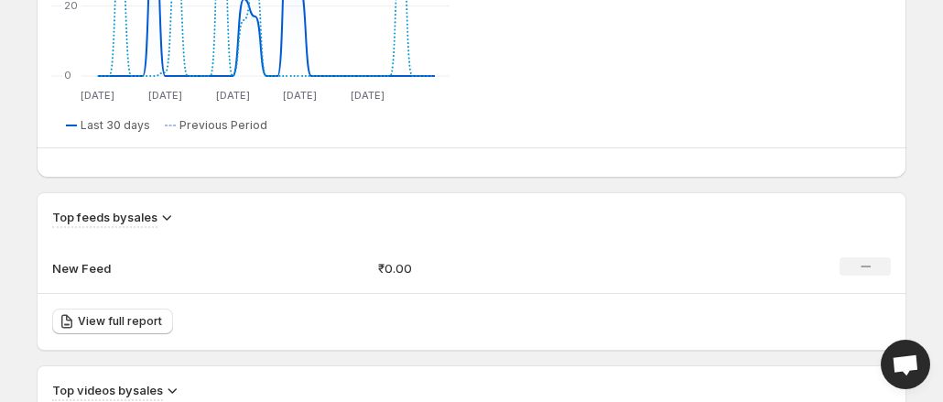
scroll to position [997, 0]
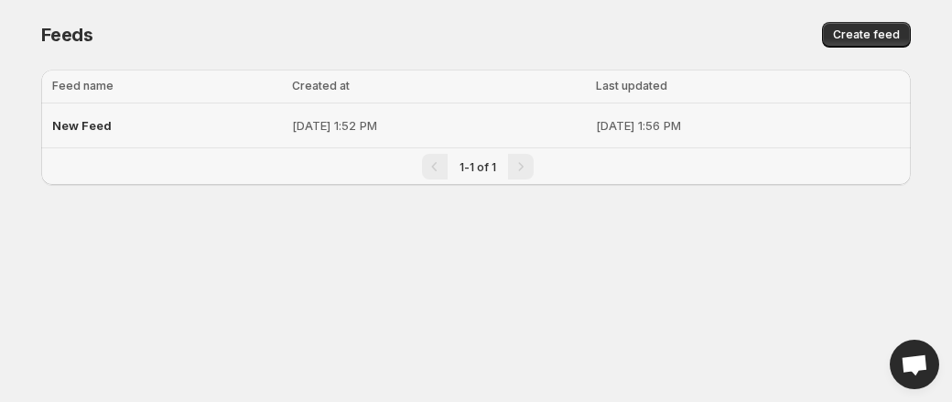
click at [86, 109] on div "New Feed" at bounding box center [166, 125] width 229 height 33
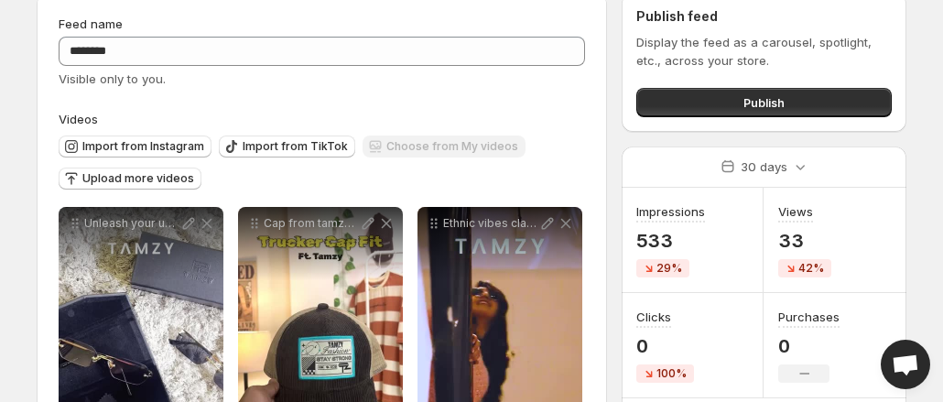
scroll to position [6, 0]
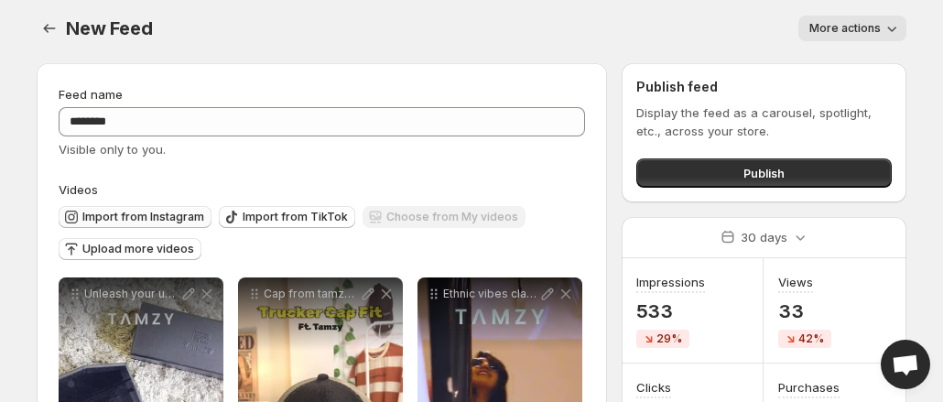
click at [169, 210] on button "Import from Instagram" at bounding box center [135, 217] width 153 height 22
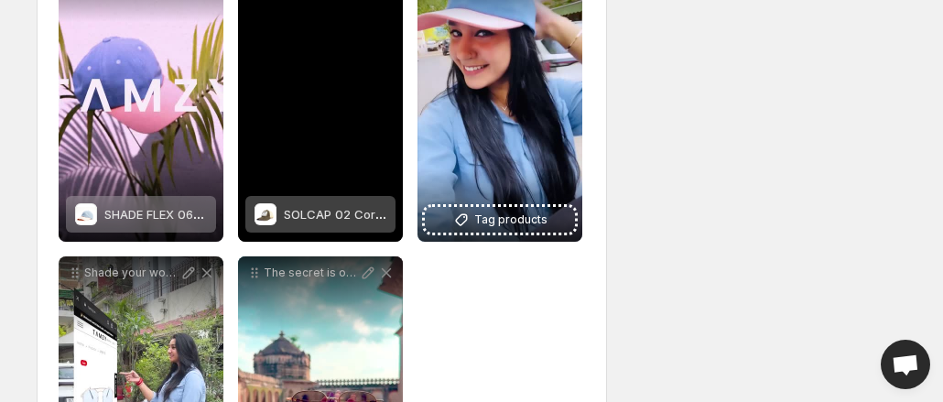
scroll to position [884, 0]
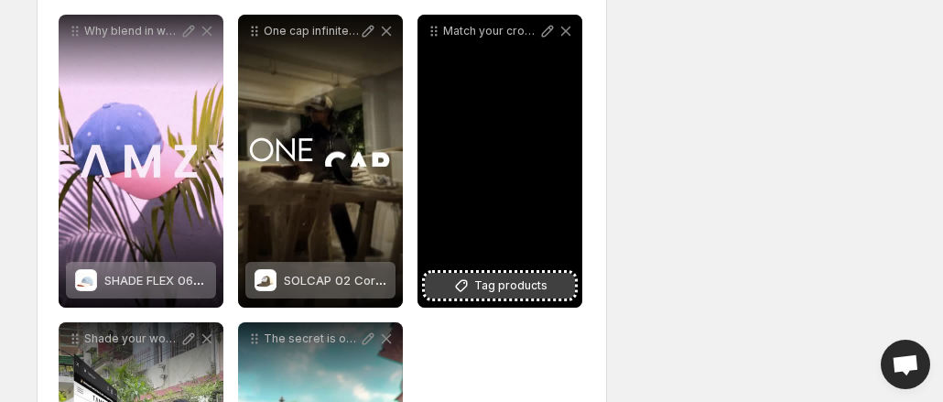
click at [459, 292] on icon at bounding box center [461, 285] width 18 height 18
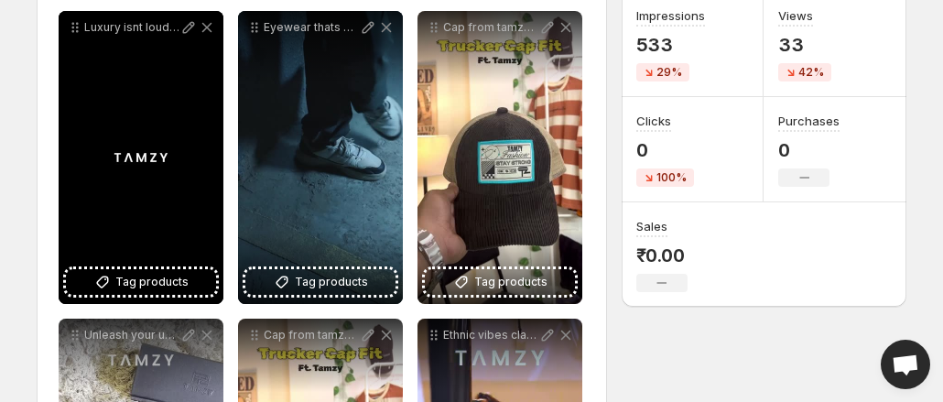
scroll to position [265, 0]
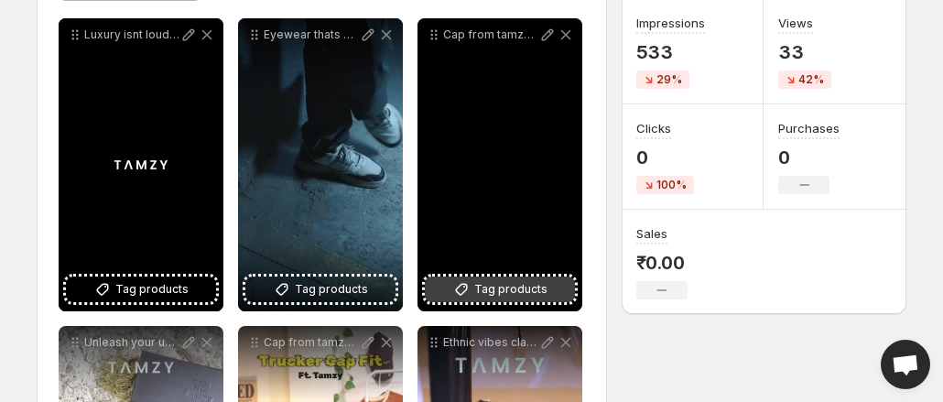
click at [546, 285] on button "Tag products" at bounding box center [500, 289] width 150 height 26
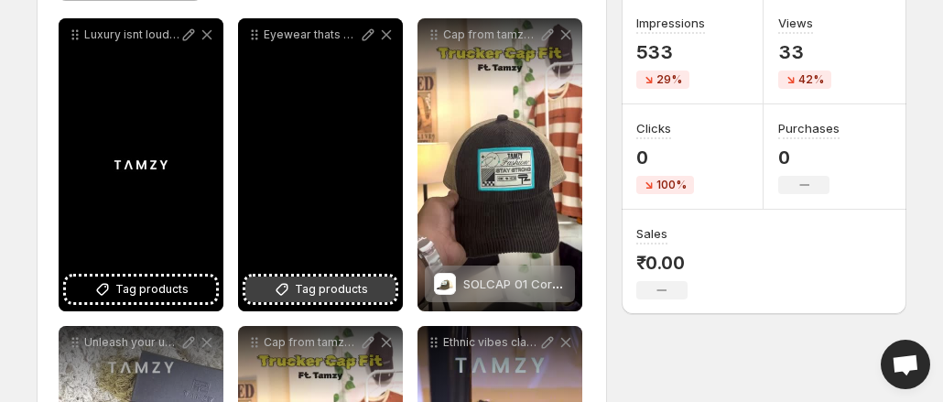
click at [318, 293] on span "Tag products" at bounding box center [331, 289] width 73 height 18
click at [302, 282] on span "Tag products" at bounding box center [331, 289] width 73 height 18
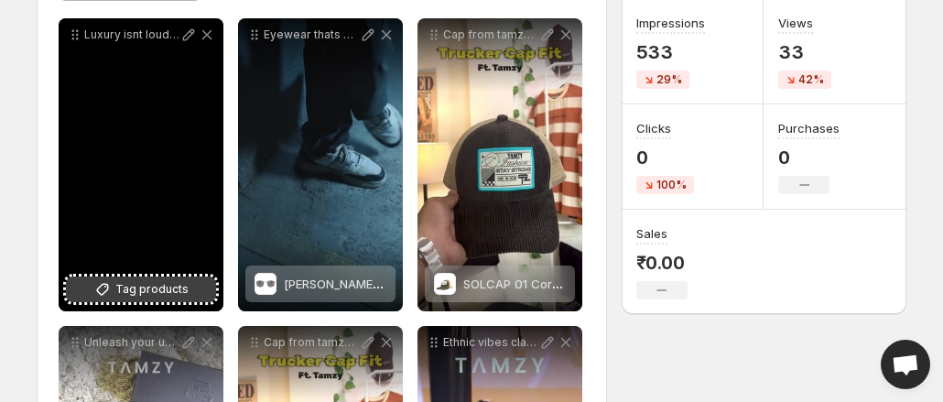
click at [157, 286] on span "Tag products" at bounding box center [151, 289] width 73 height 18
click at [125, 273] on div "Luxury isnt loud its bold in silence" at bounding box center [141, 164] width 165 height 293
click at [128, 283] on span "Tag products" at bounding box center [151, 289] width 73 height 18
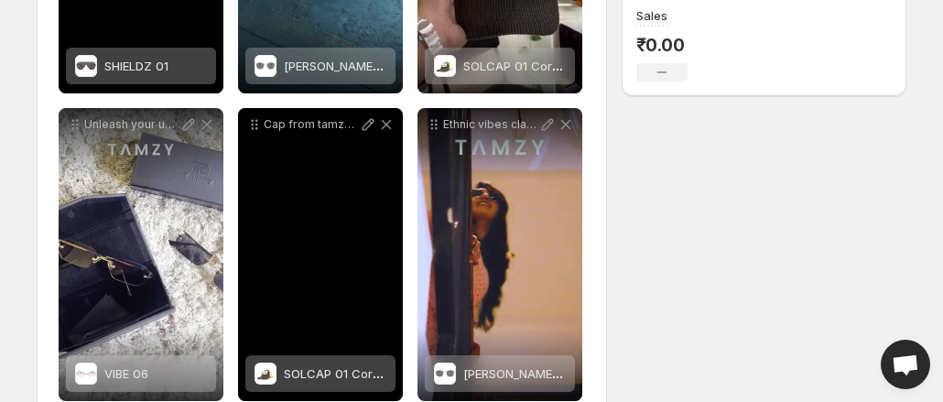
scroll to position [485, 0]
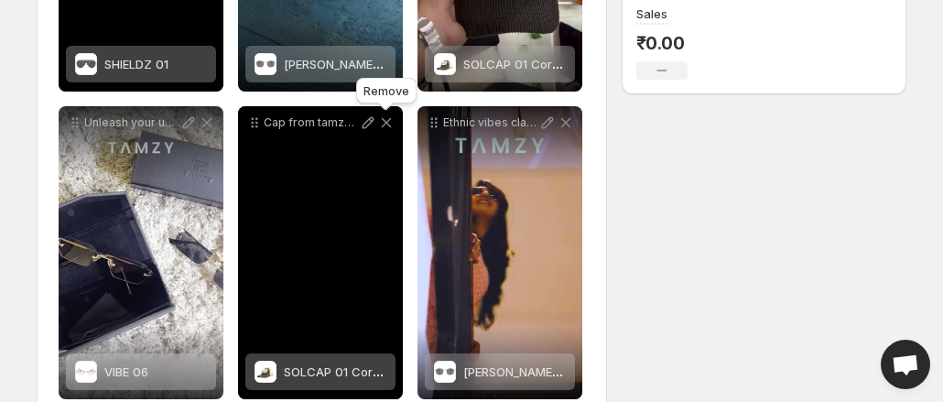
click at [383, 123] on icon at bounding box center [386, 122] width 18 height 18
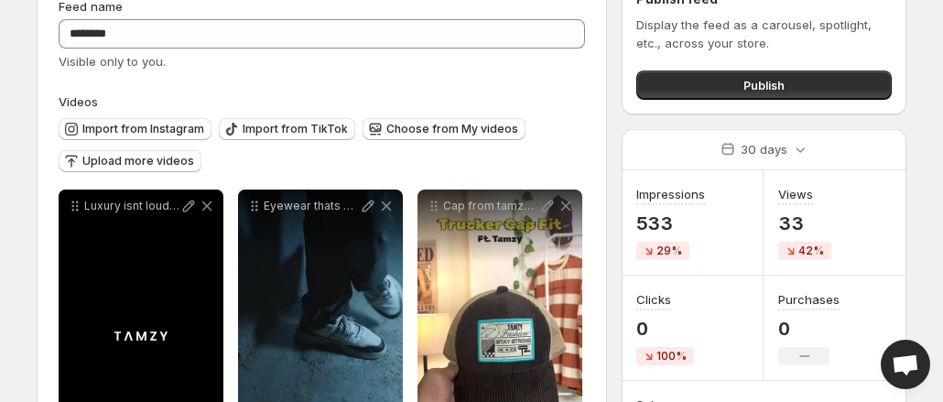
scroll to position [0, 0]
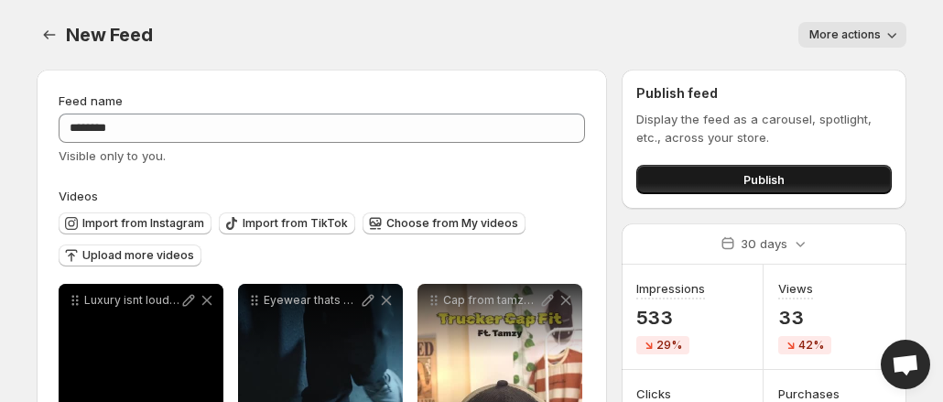
click at [803, 184] on button "Publish" at bounding box center [763, 179] width 255 height 29
click at [771, 175] on span "Publish" at bounding box center [763, 179] width 41 height 18
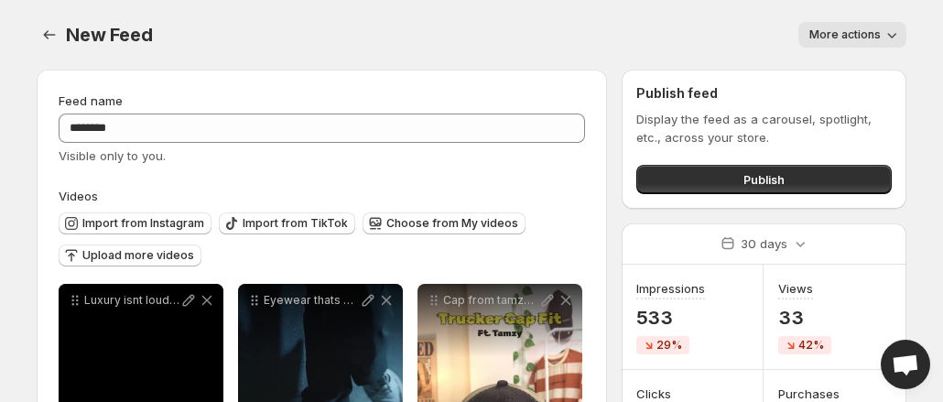
click at [670, 206] on div "Publish feed Display the feed as a carousel, spotlight, etc., across your store…" at bounding box center [763, 139] width 285 height 139
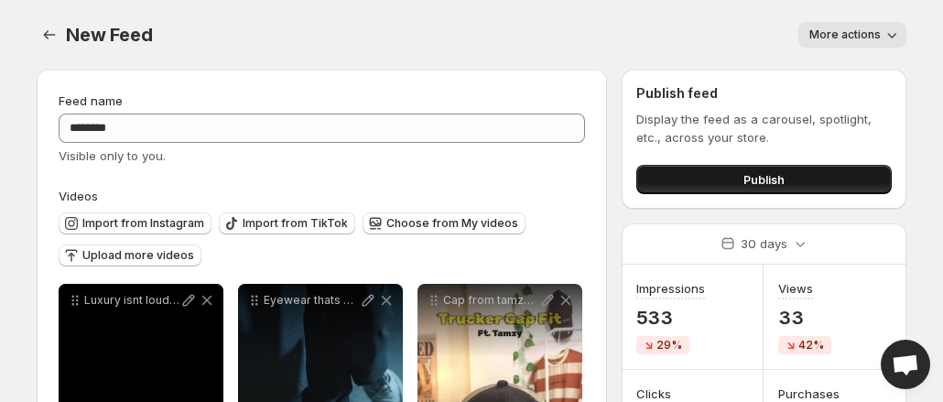
click at [690, 192] on button "Publish" at bounding box center [763, 179] width 255 height 29
